Goal: Transaction & Acquisition: Purchase product/service

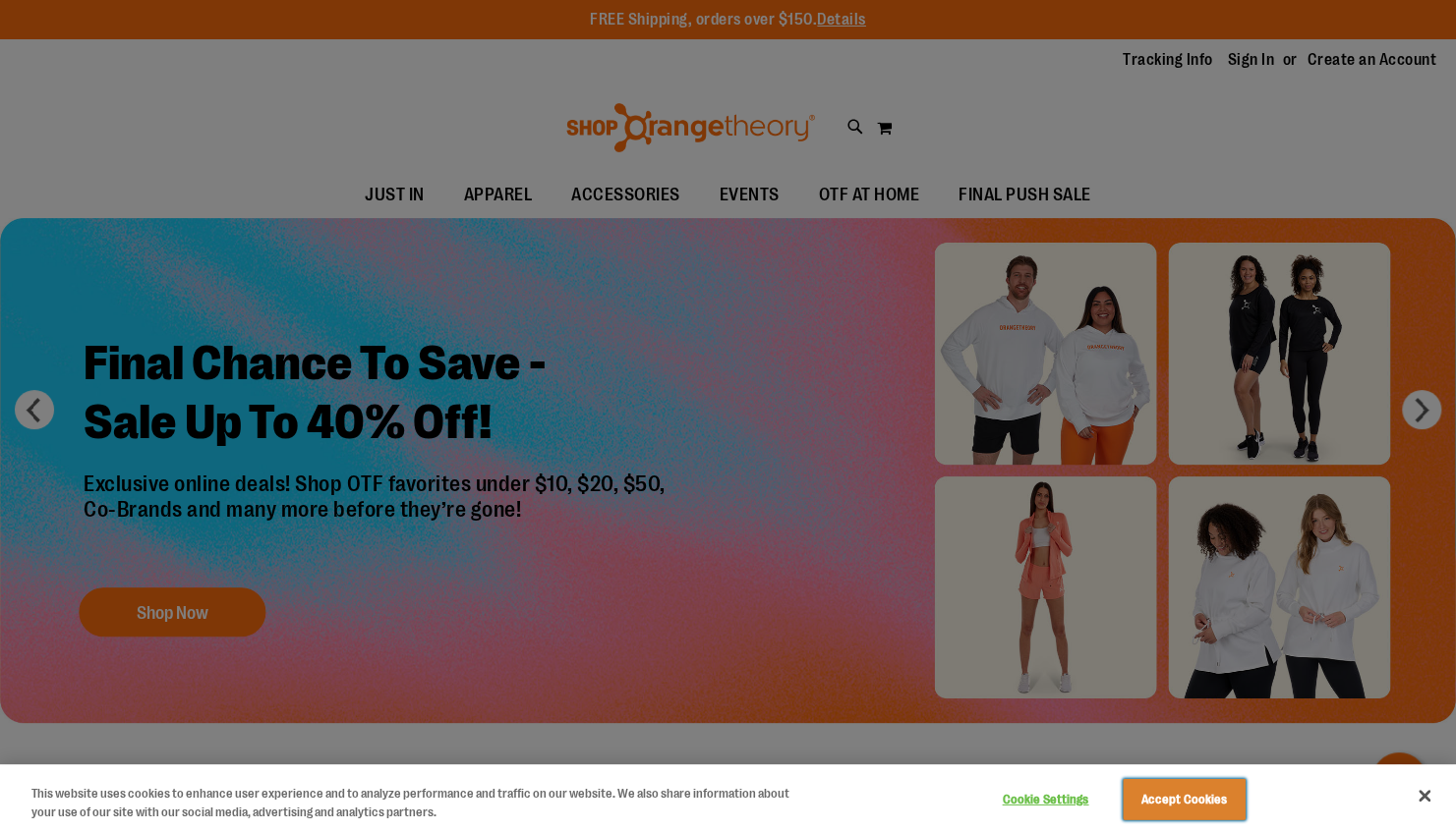
click at [1175, 809] on button "Accept Cookies" at bounding box center [1184, 800] width 122 height 41
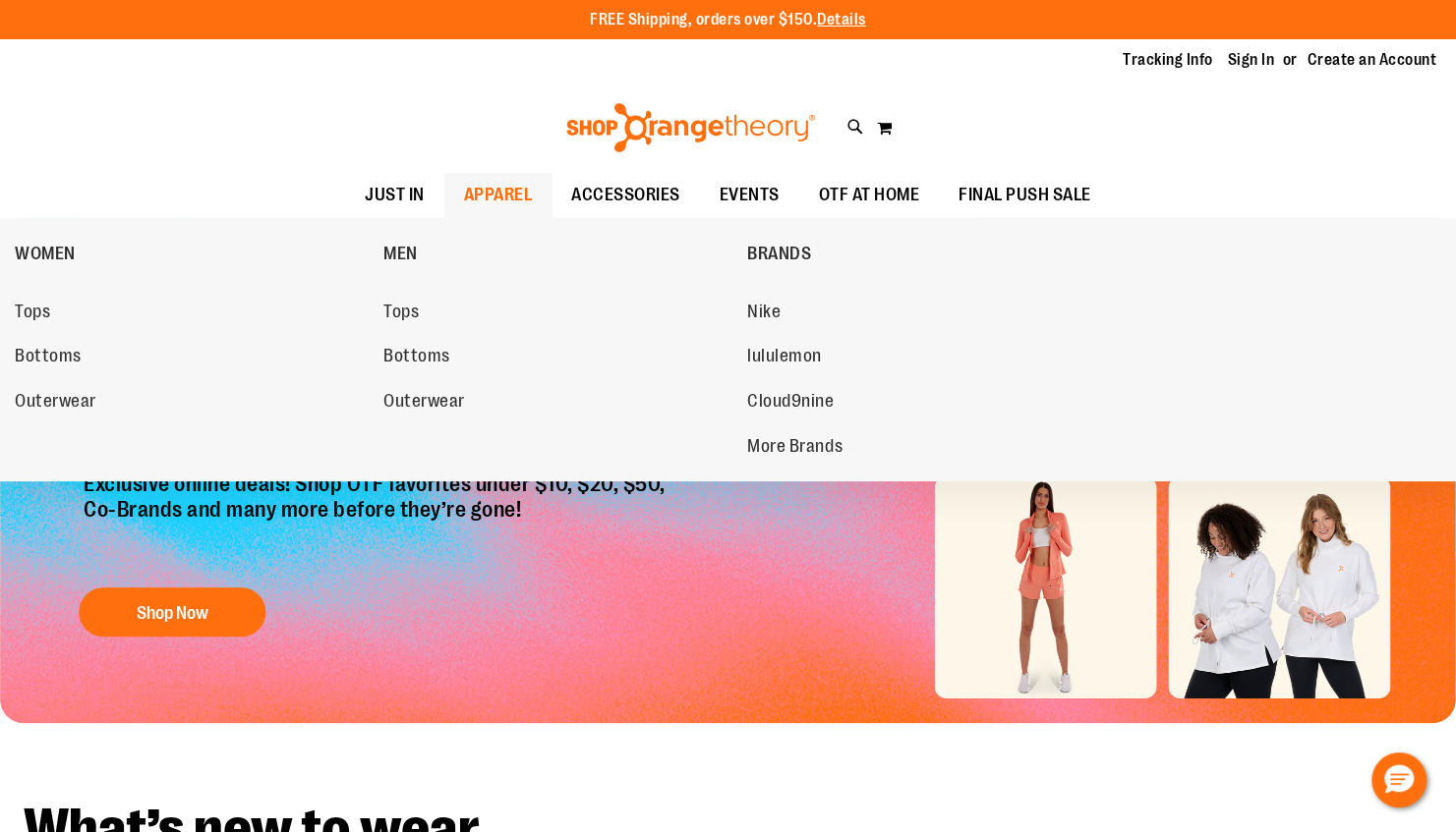
click at [496, 195] on span "APPAREL" at bounding box center [498, 194] width 69 height 44
click at [777, 353] on span "lululemon" at bounding box center [785, 357] width 75 height 25
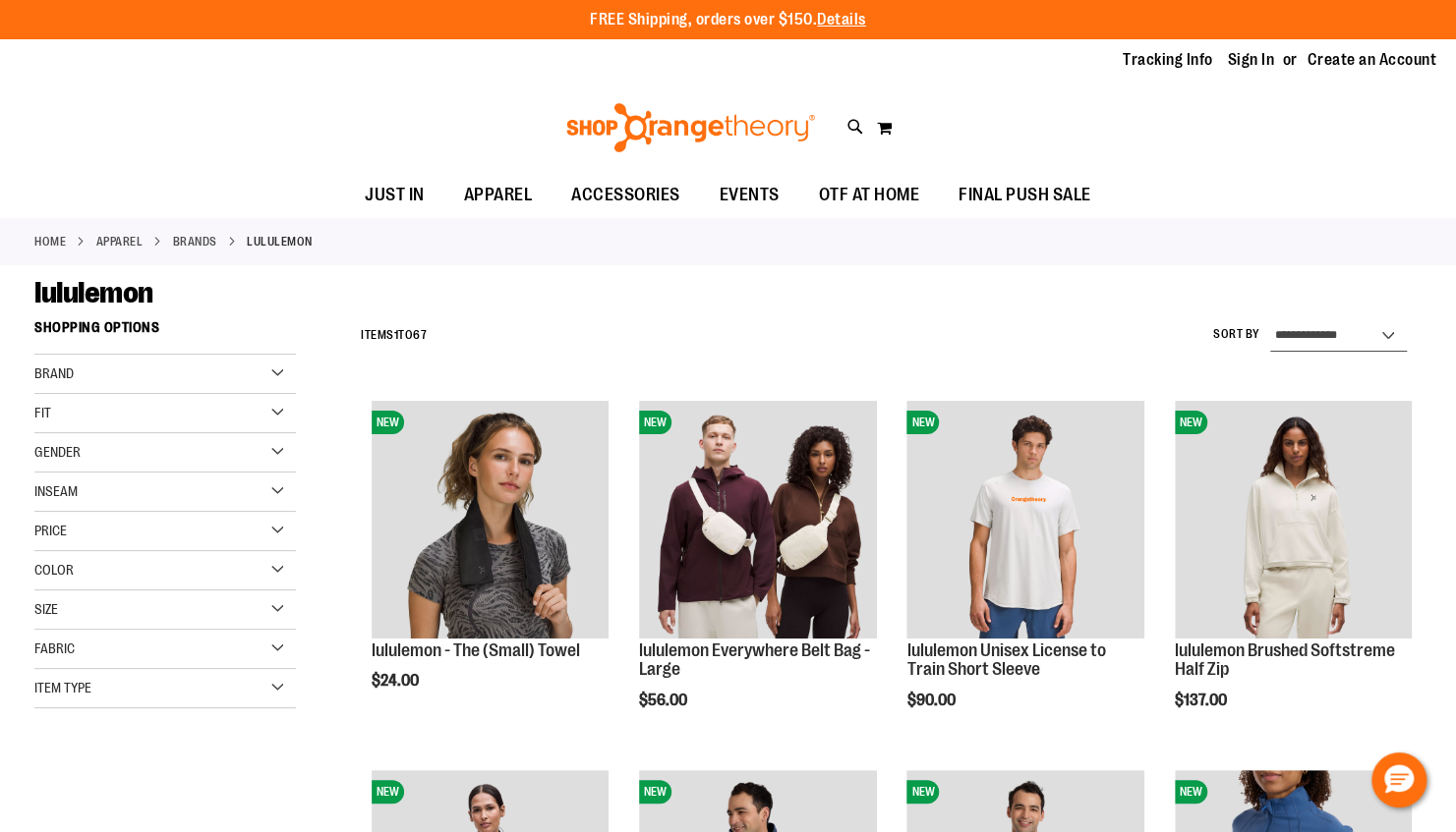
click at [1332, 325] on select "**********" at bounding box center [1338, 337] width 136 height 32
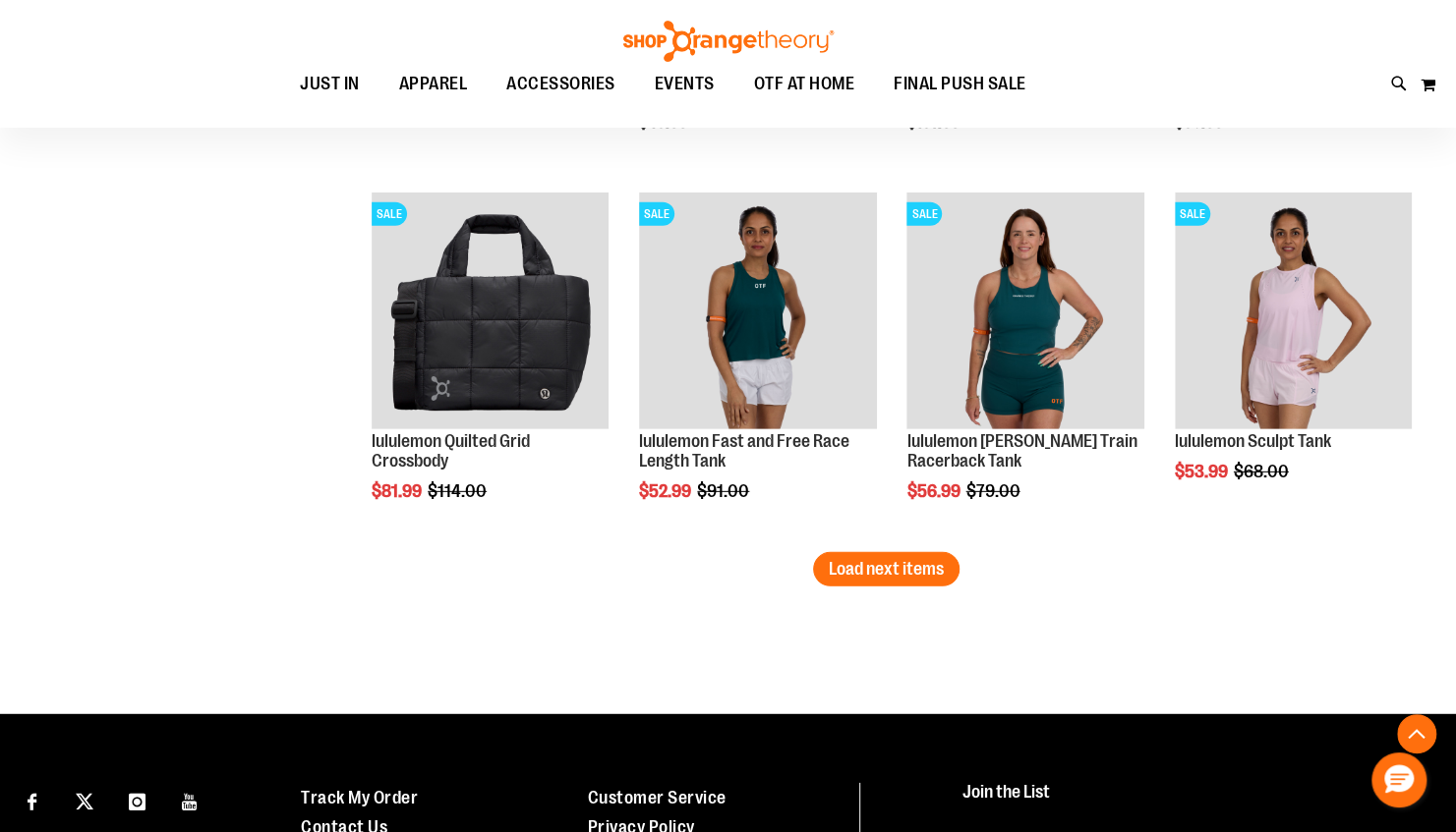
scroll to position [3167, 0]
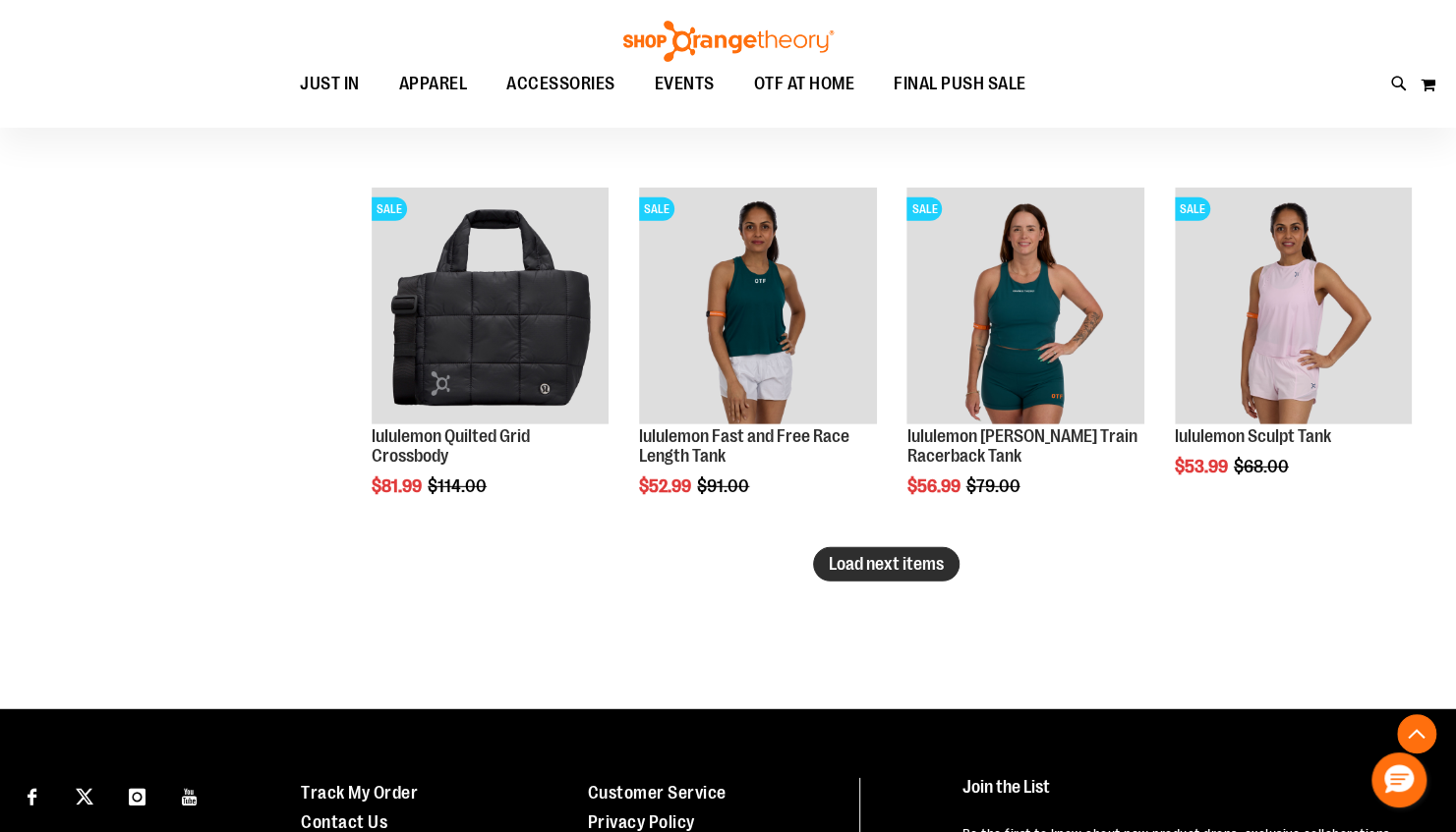
click at [899, 566] on span "Load next items" at bounding box center [885, 565] width 115 height 20
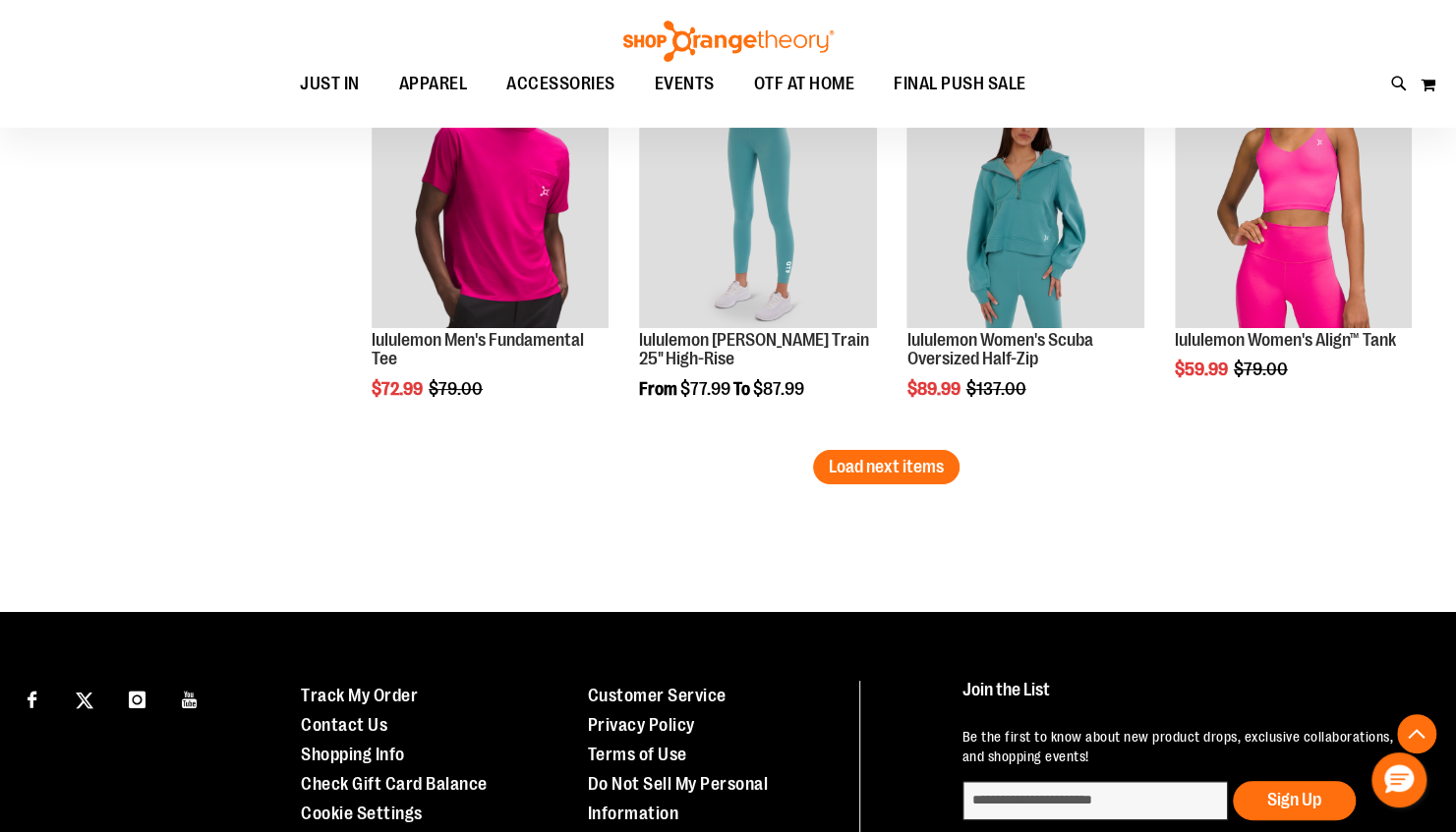
scroll to position [4408, 0]
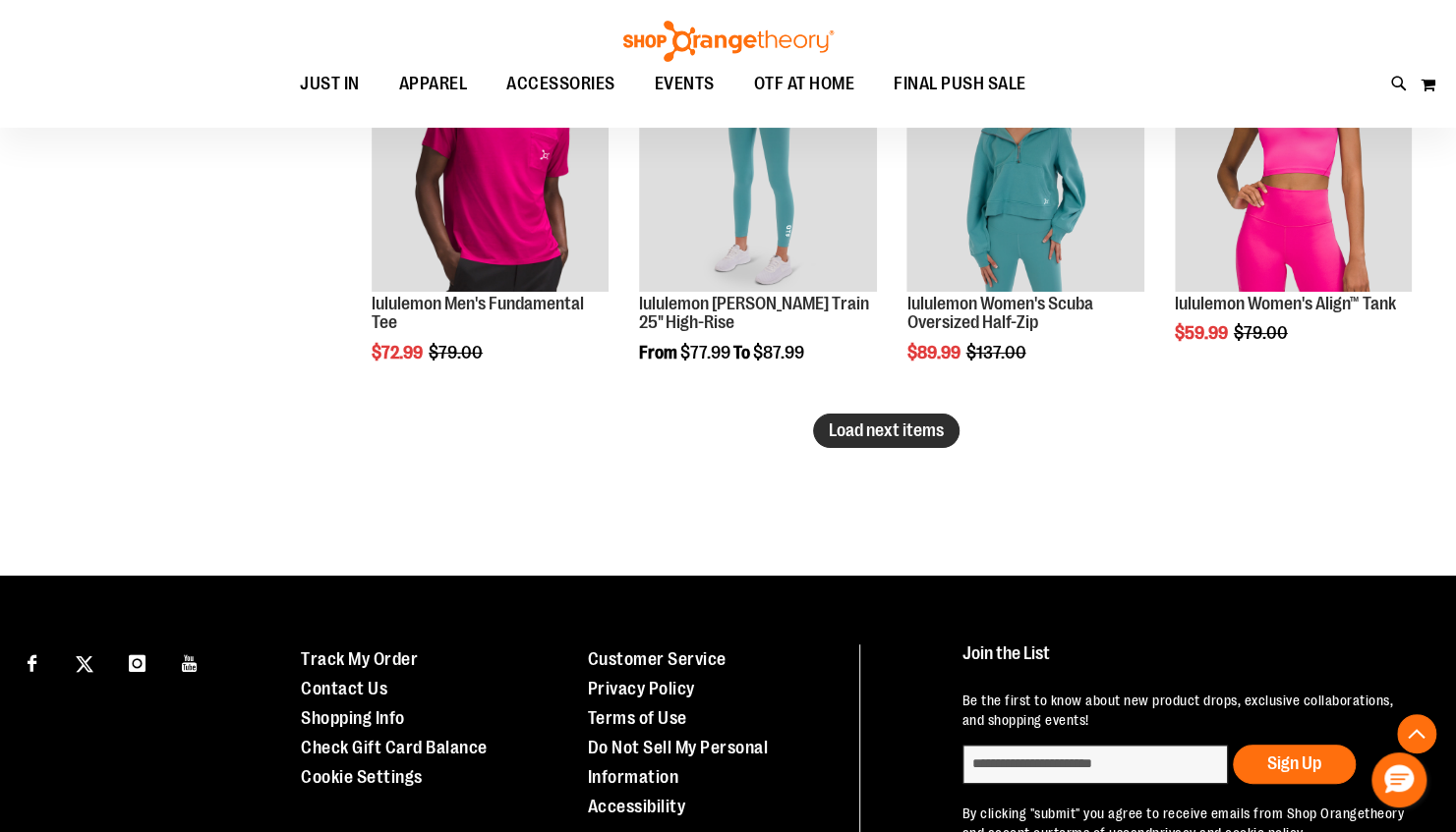
click at [850, 434] on span "Load next items" at bounding box center [885, 430] width 115 height 20
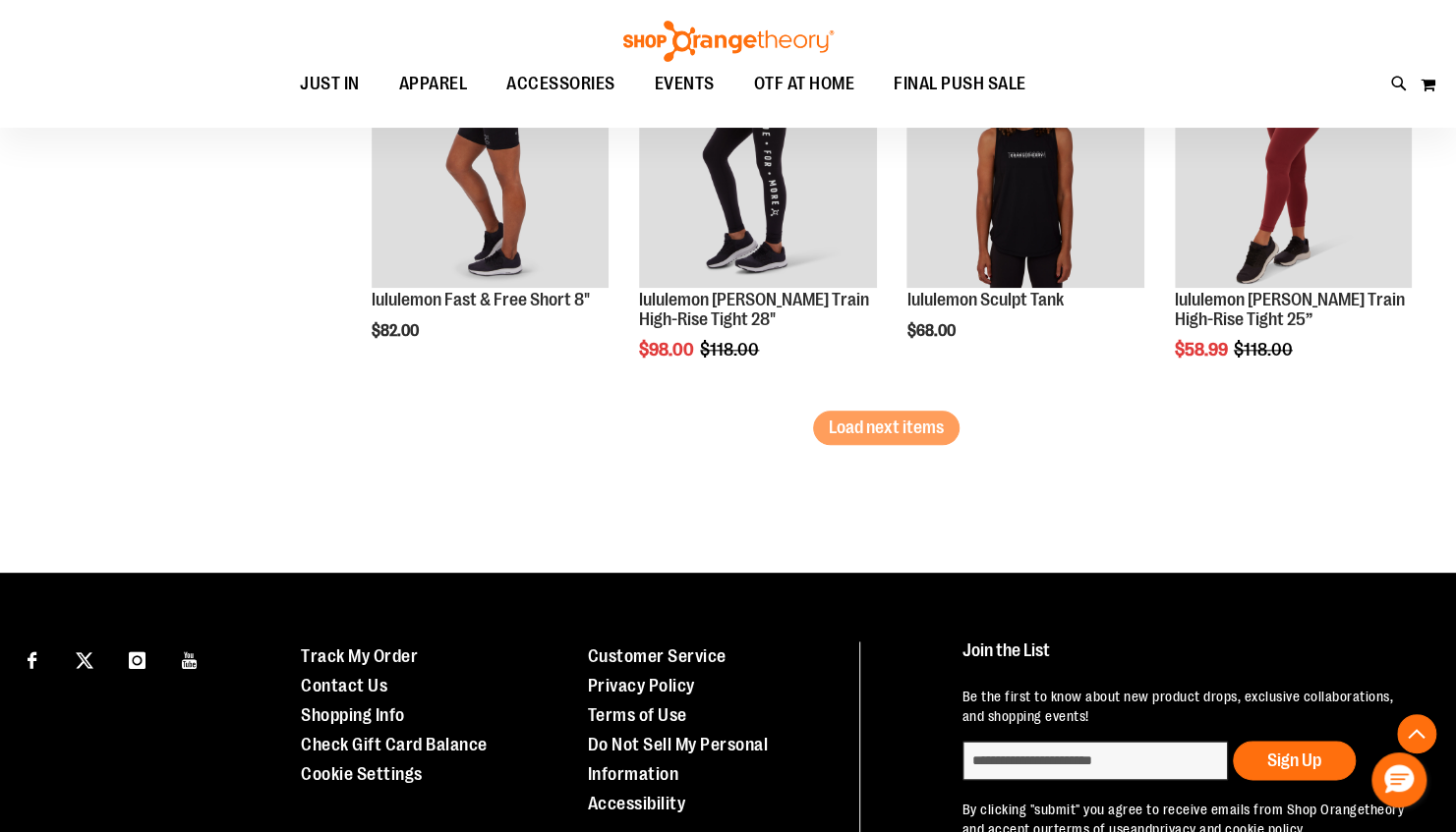
scroll to position [5521, 0]
